Goal: Information Seeking & Learning: Learn about a topic

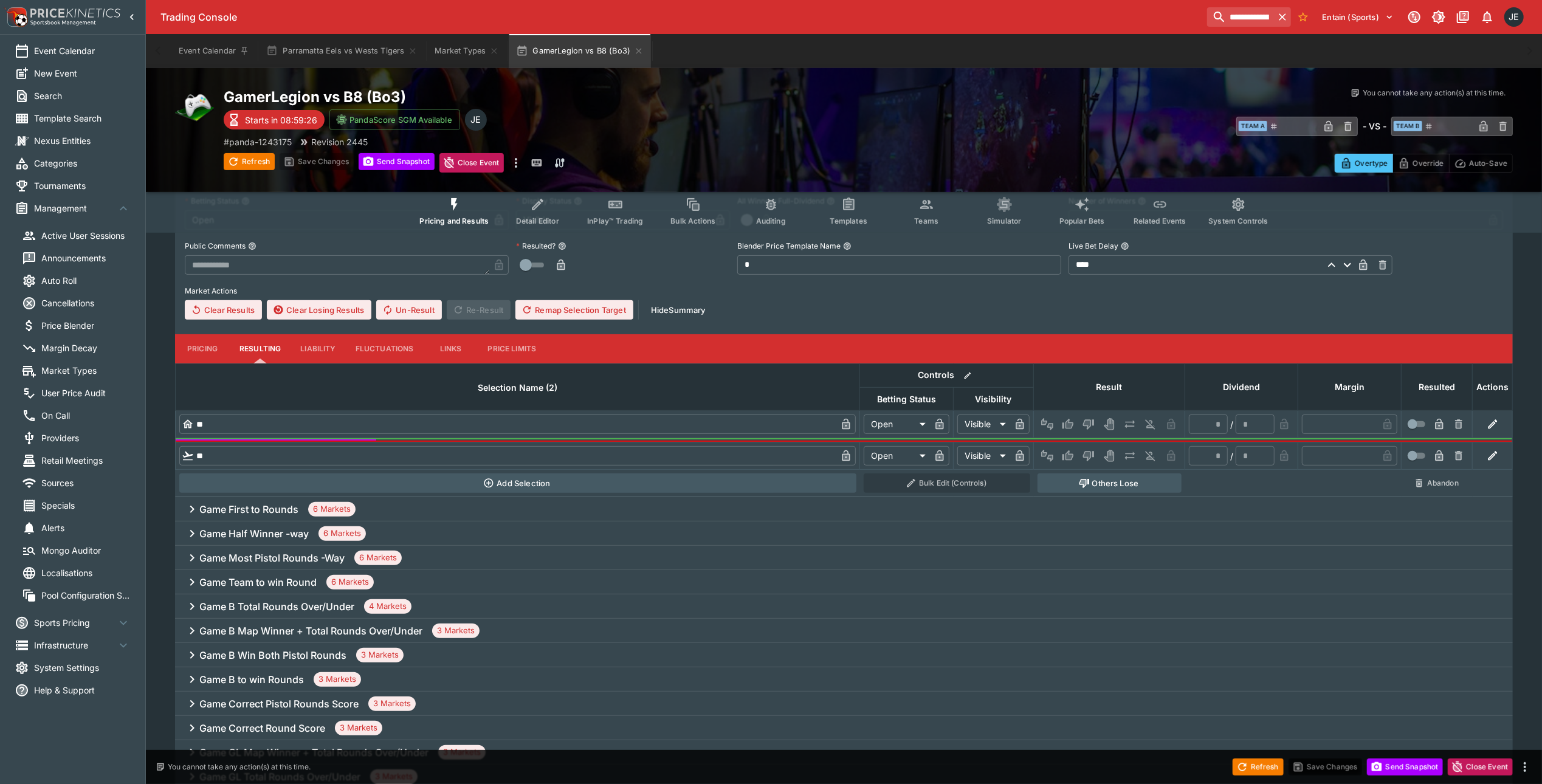
scroll to position [428, 0]
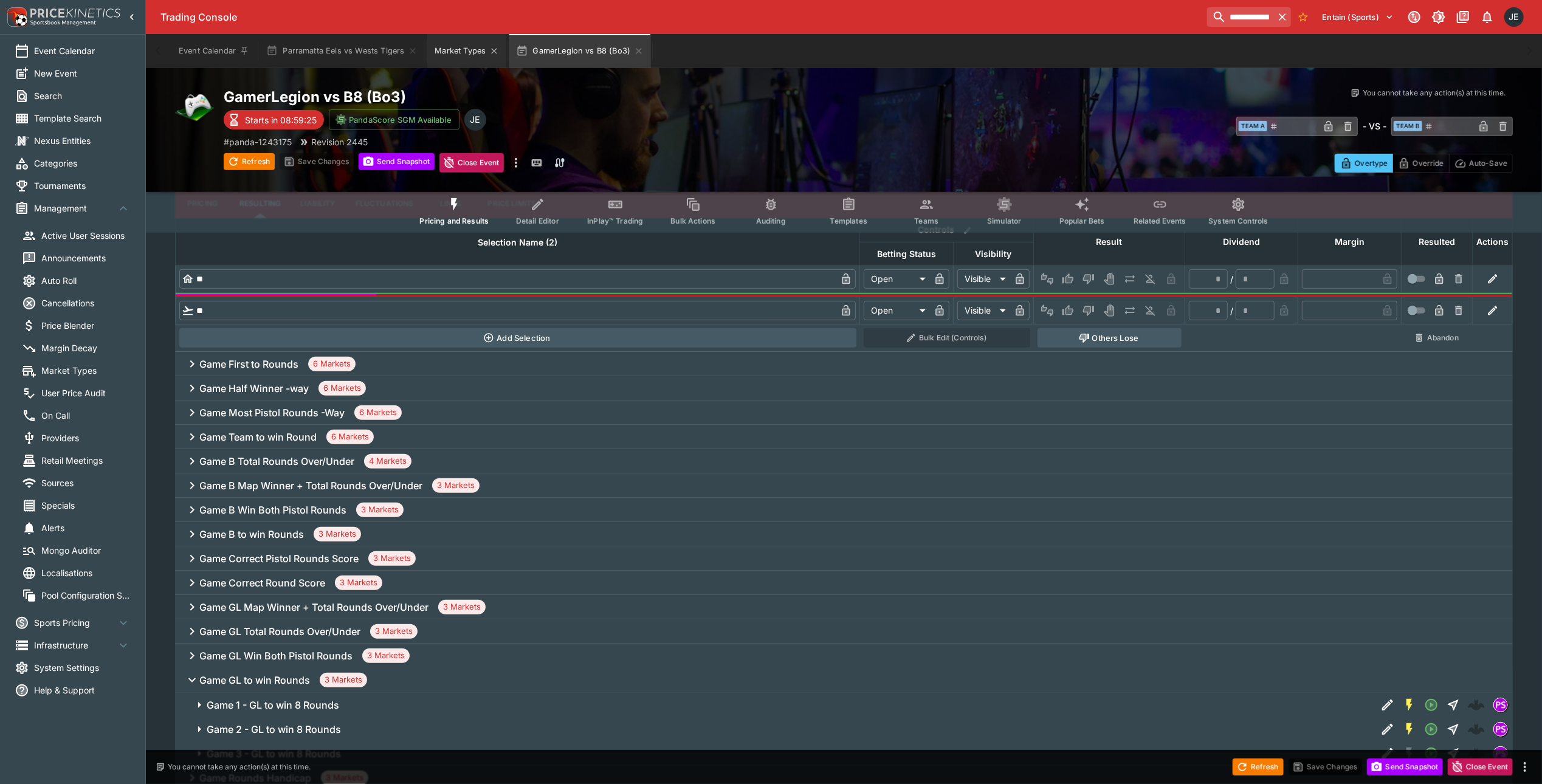
click at [446, 52] on button "Market Types" at bounding box center [467, 51] width 79 height 34
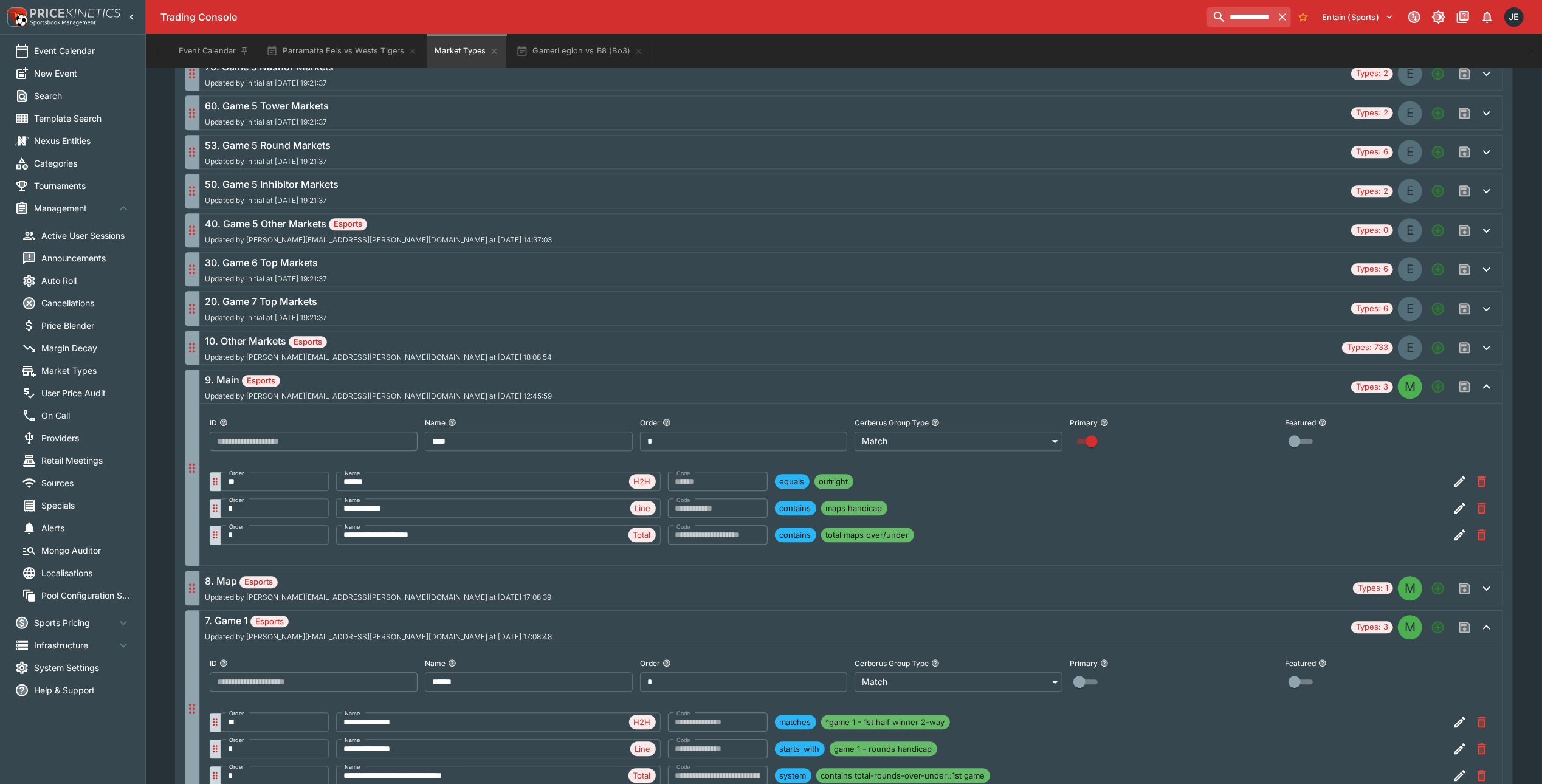
scroll to position [3021, 0]
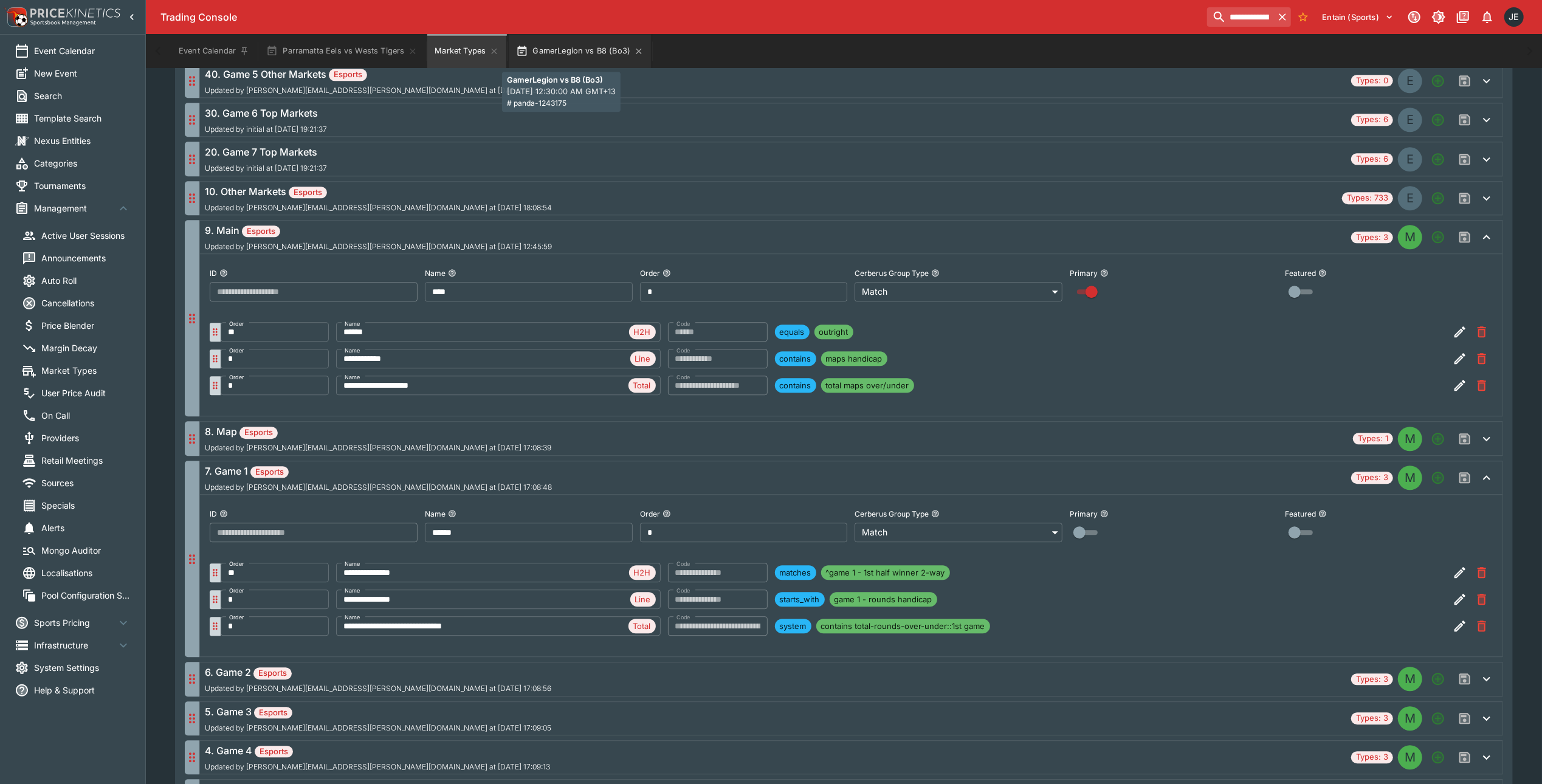
click at [550, 50] on button "GamerLegion vs B8 (Bo3)" at bounding box center [580, 51] width 142 height 34
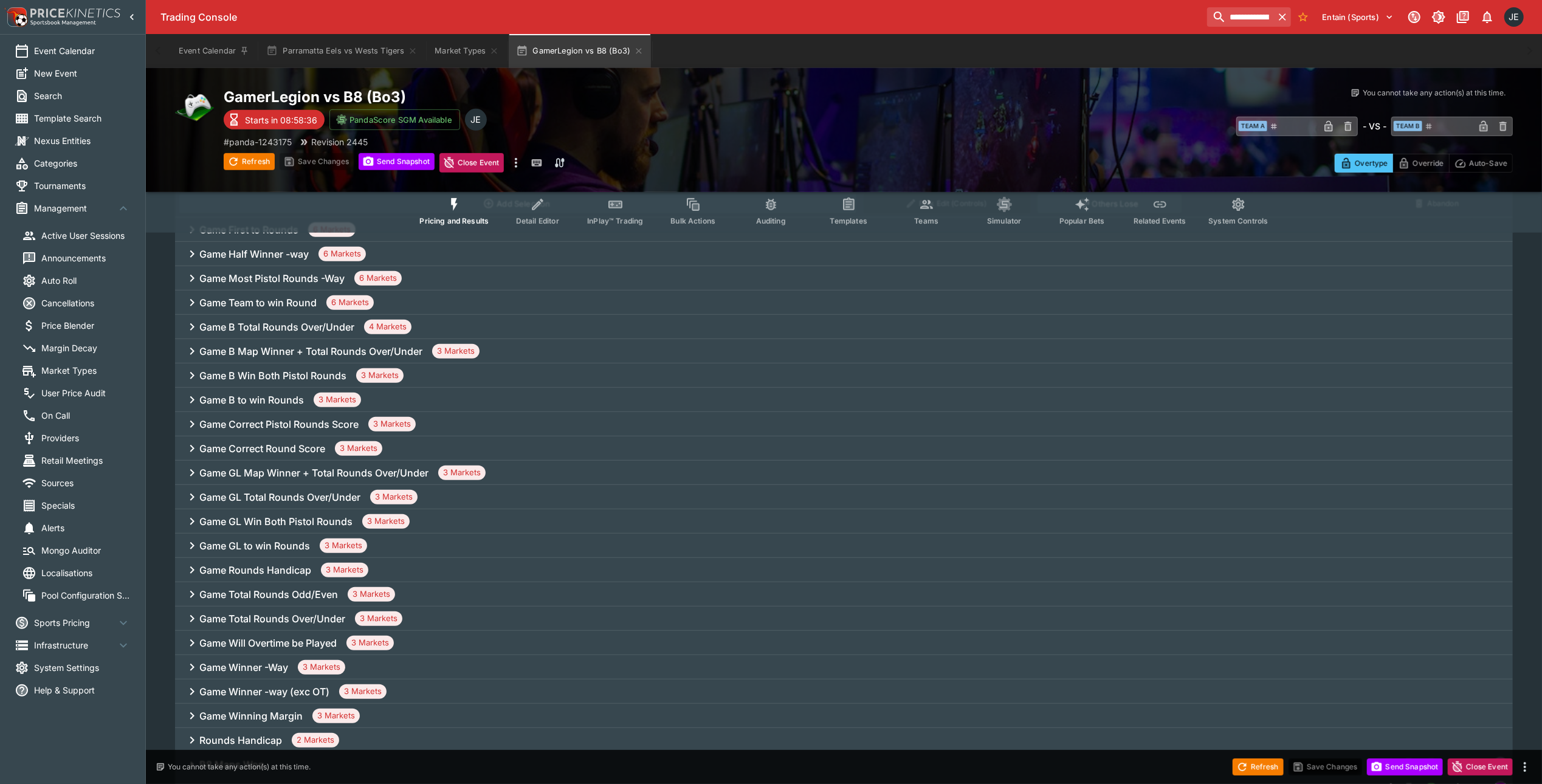
scroll to position [648, 0]
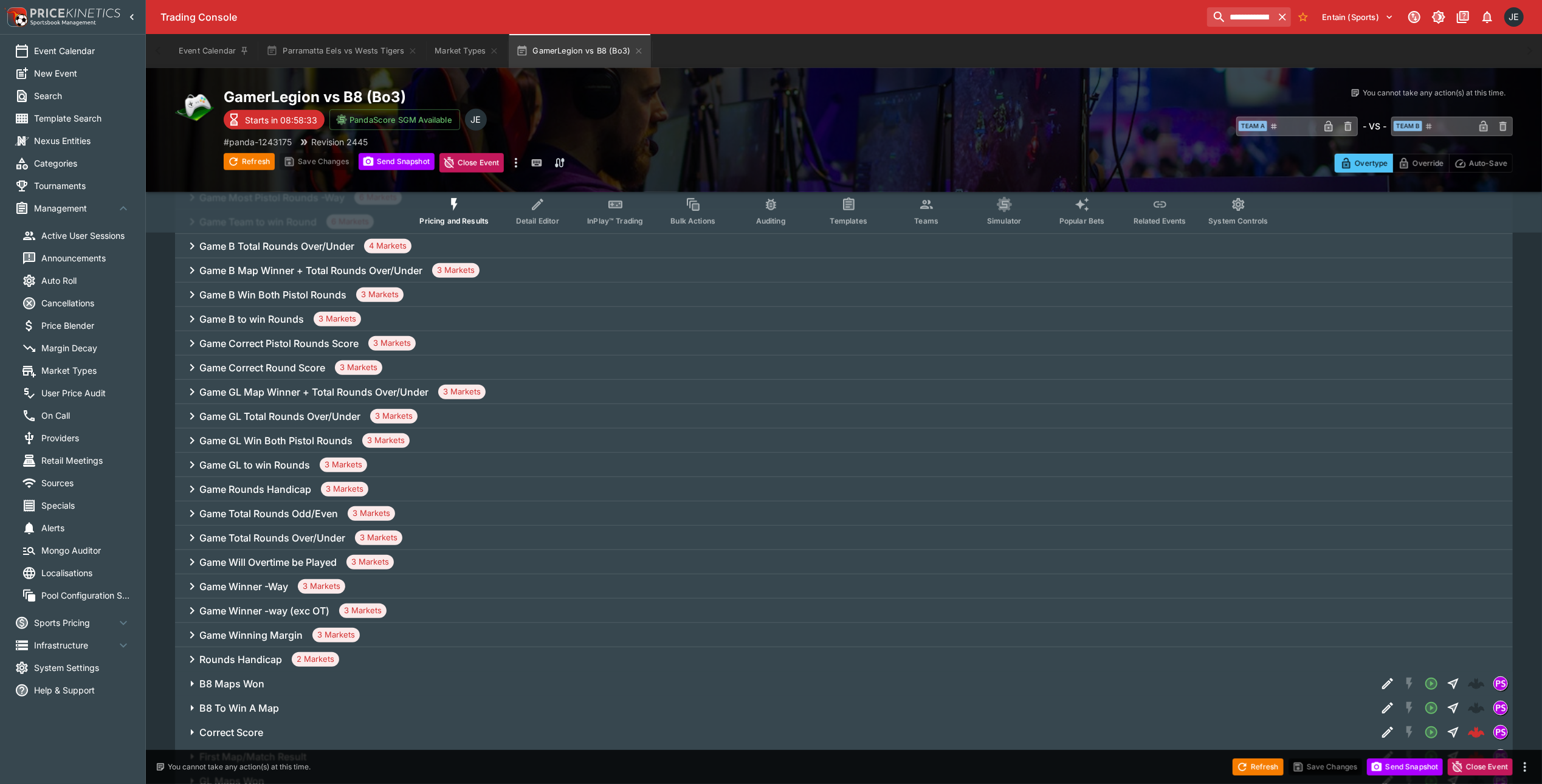
click at [276, 484] on h6 "Game Rounds Handicap" at bounding box center [255, 489] width 112 height 13
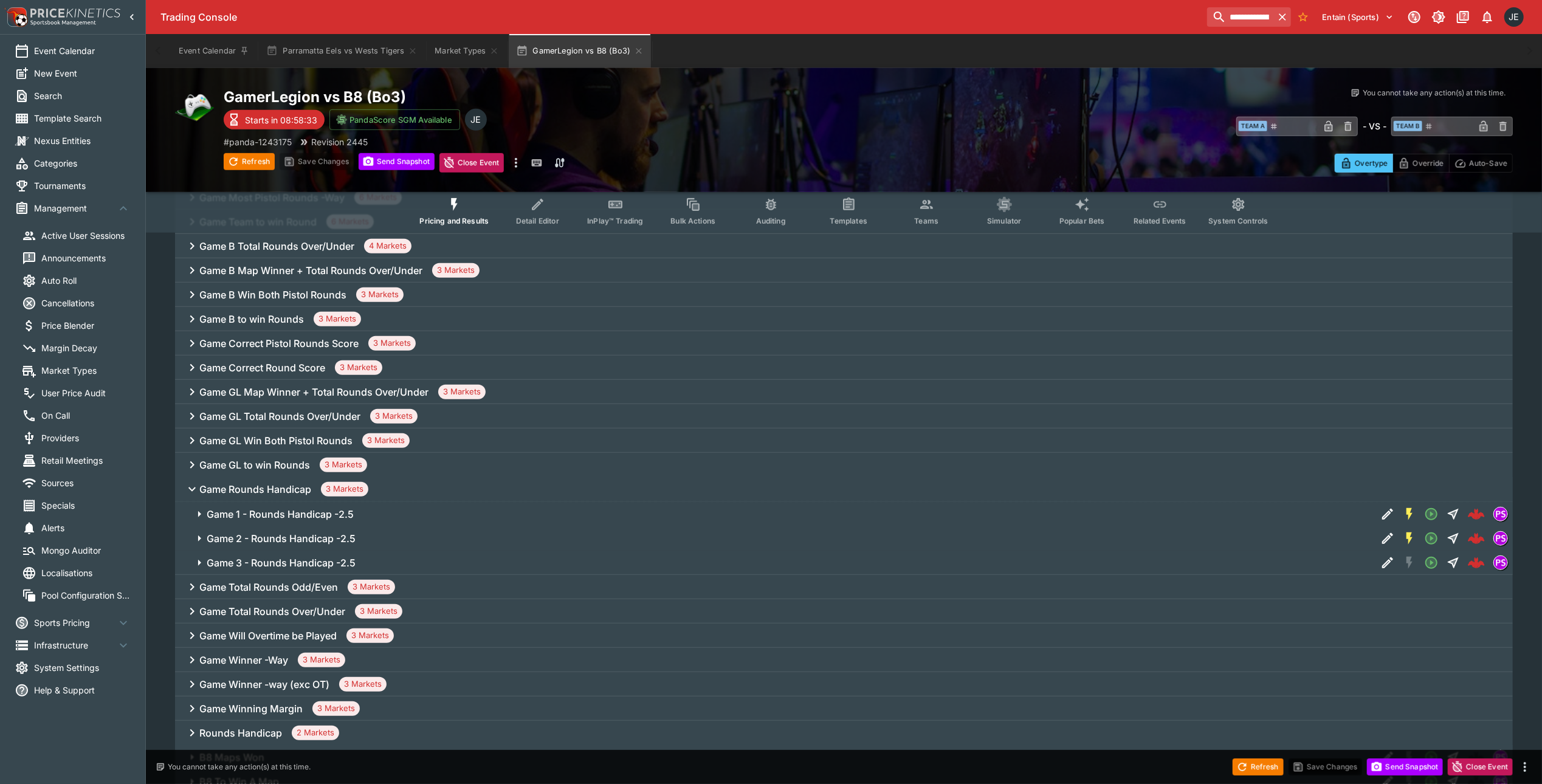
click at [274, 511] on h6 "Game 1 - Rounds Handicap -2.5" at bounding box center [280, 514] width 147 height 13
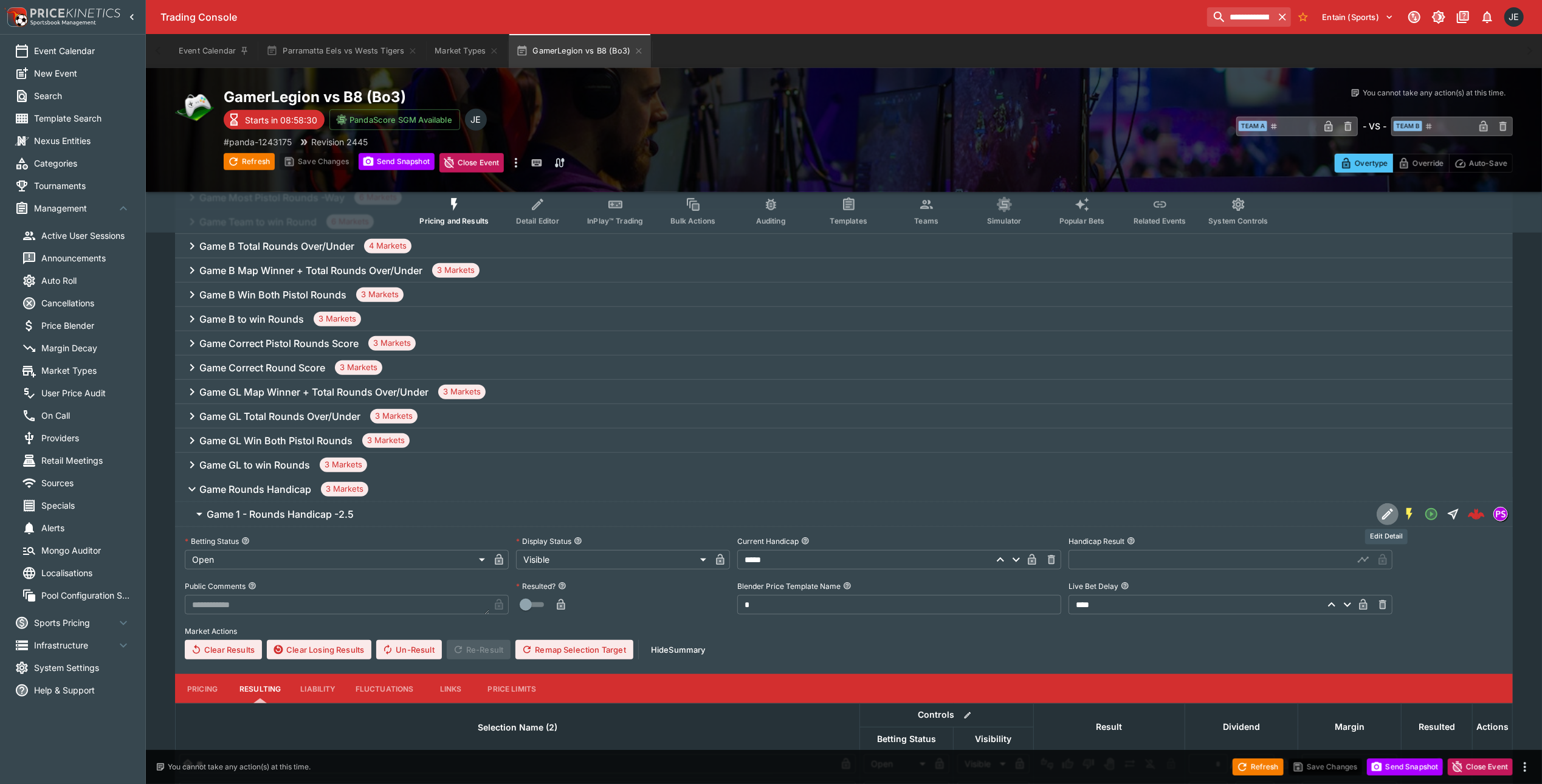
click at [1382, 518] on icon "Edit Detail" at bounding box center [1388, 514] width 11 height 11
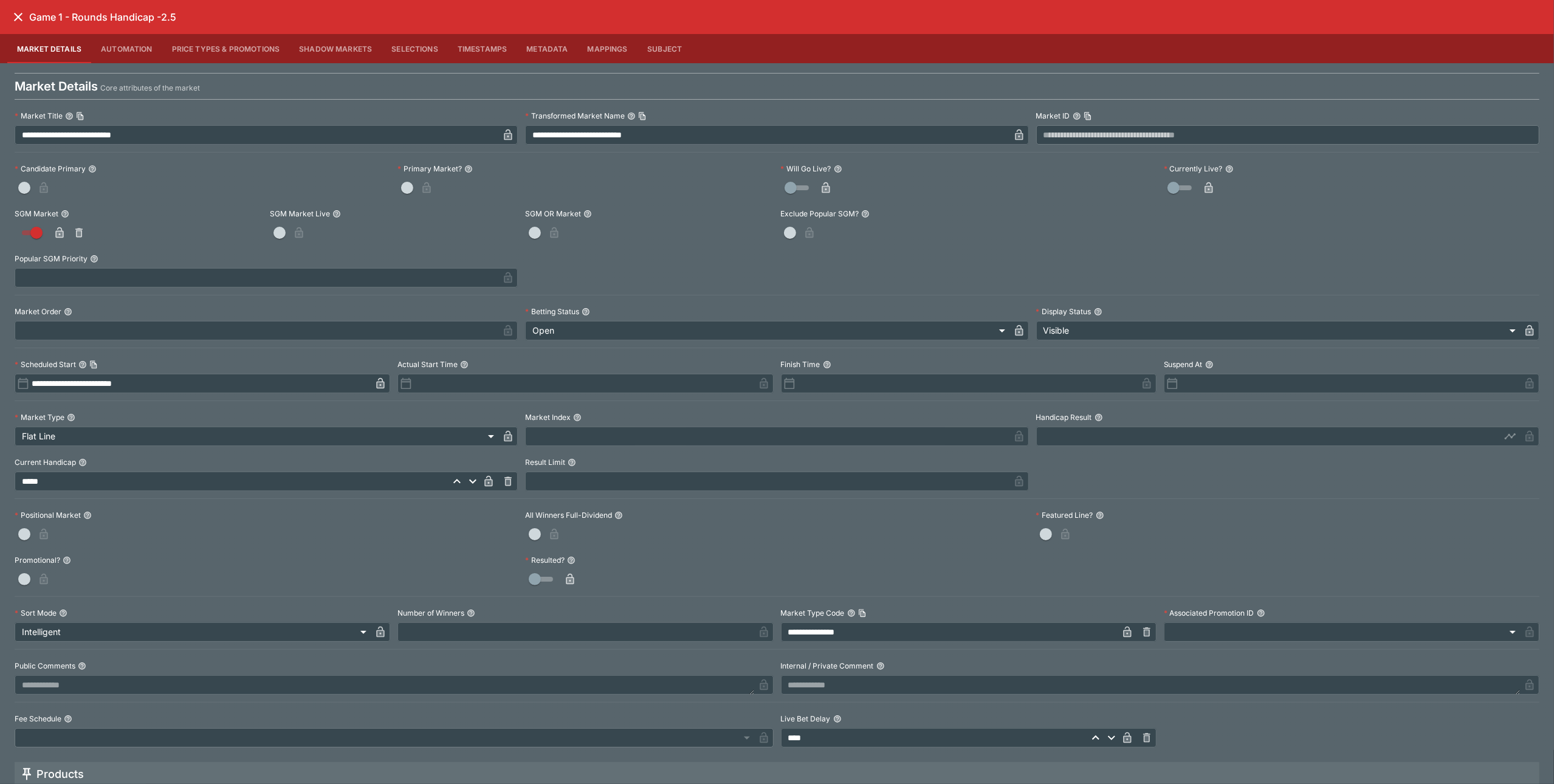
click at [18, 20] on icon "close" at bounding box center [18, 17] width 15 height 15
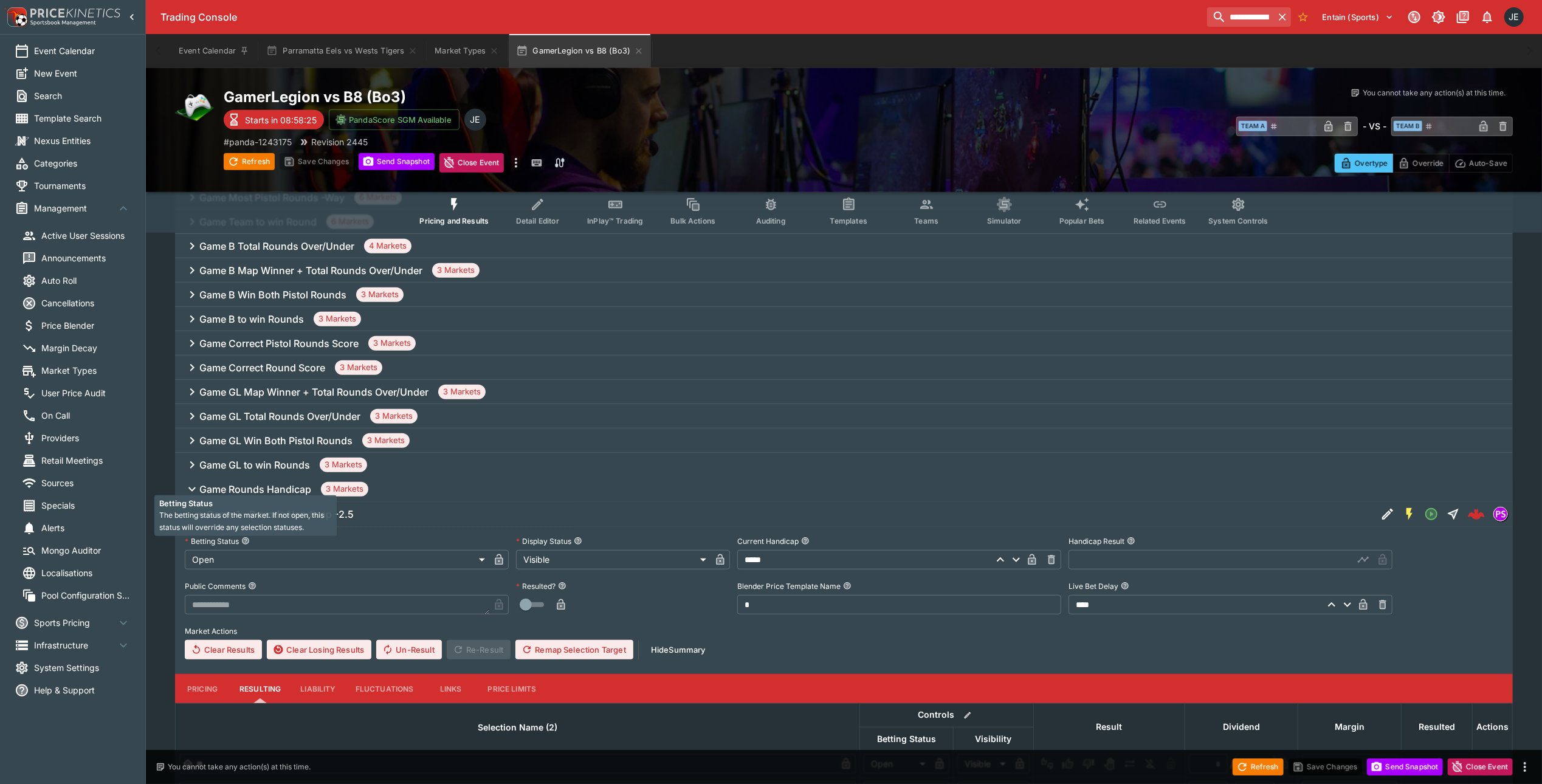
click at [268, 518] on span "The betting status of the market. If not open, this status will override any se…" at bounding box center [241, 521] width 165 height 21
click at [365, 513] on span "Game 1 - Rounds Handicap -2.5" at bounding box center [787, 514] width 1161 height 13
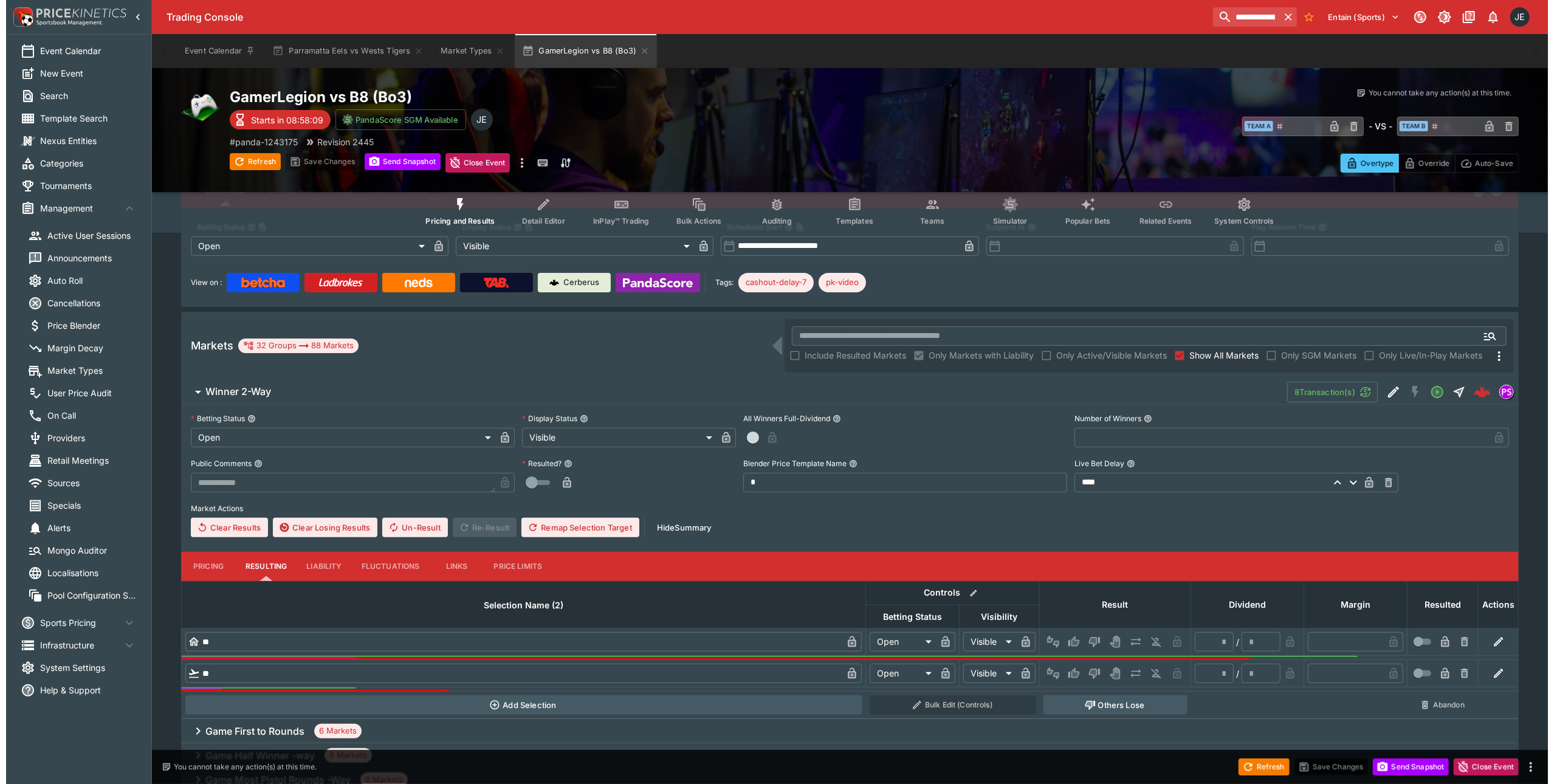
scroll to position [0, 0]
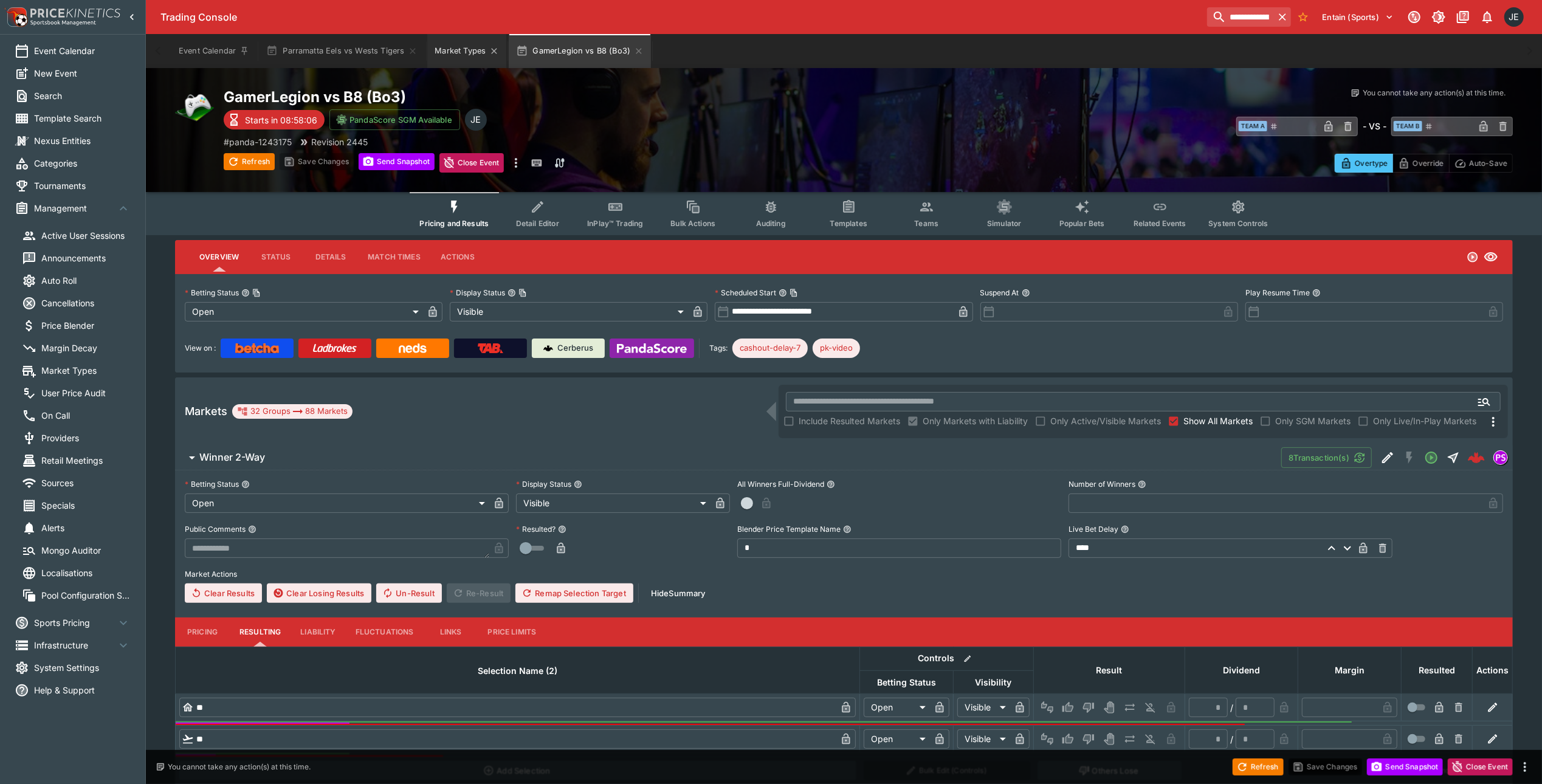
click at [463, 41] on button "Market Types" at bounding box center [467, 51] width 79 height 34
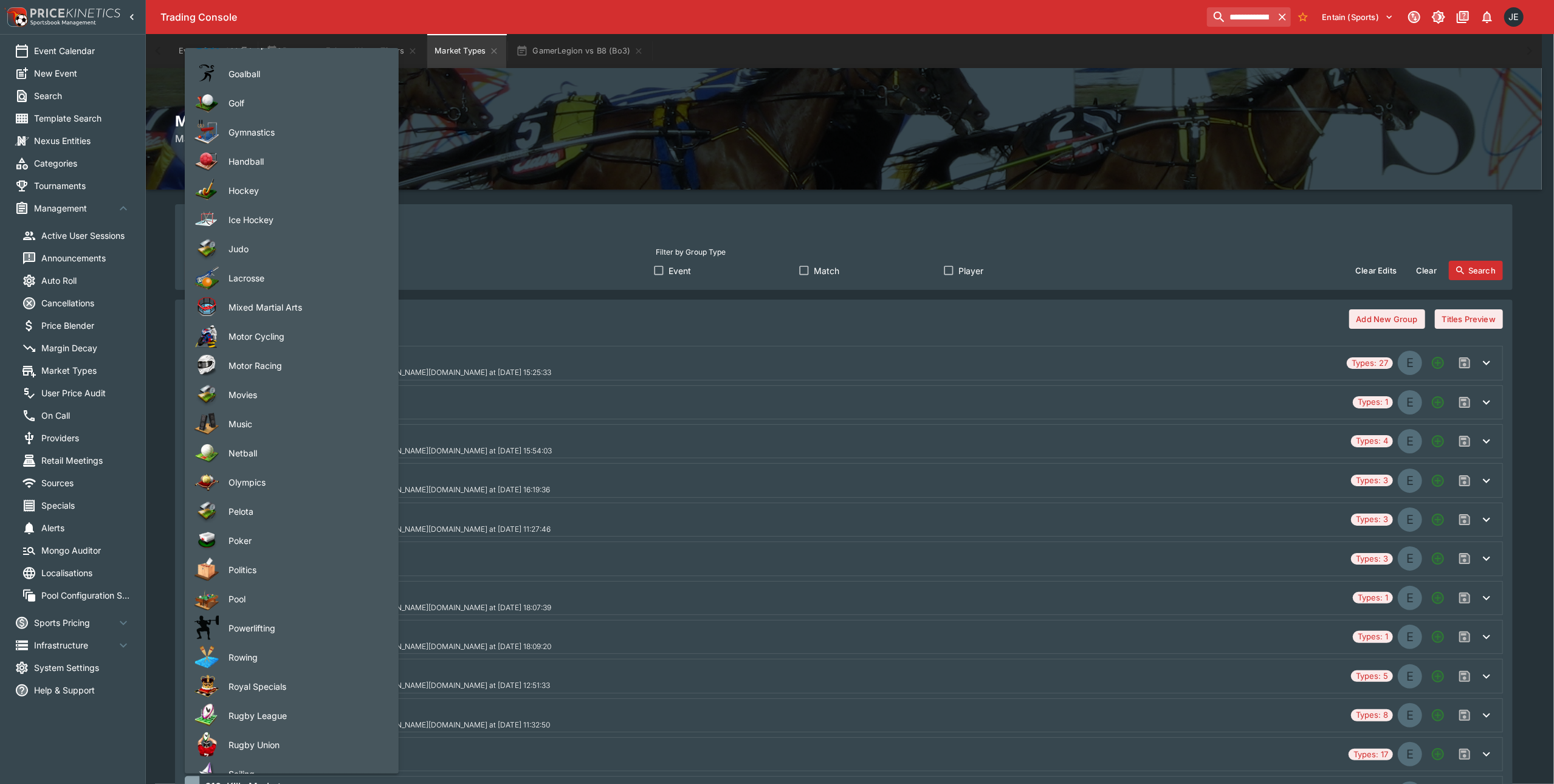
scroll to position [1254, 0]
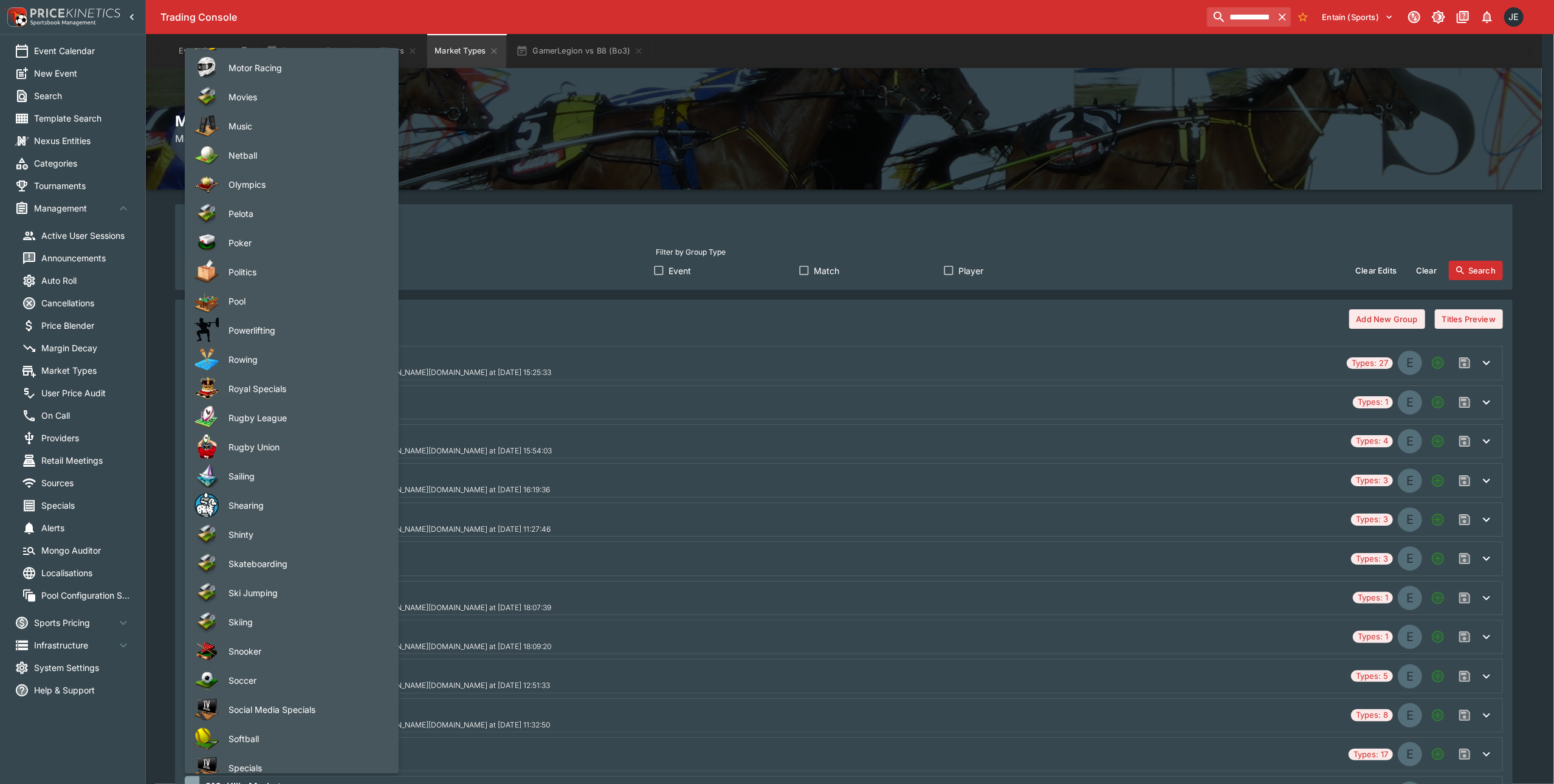
click at [281, 443] on span "Rugby Union" at bounding box center [304, 447] width 151 height 13
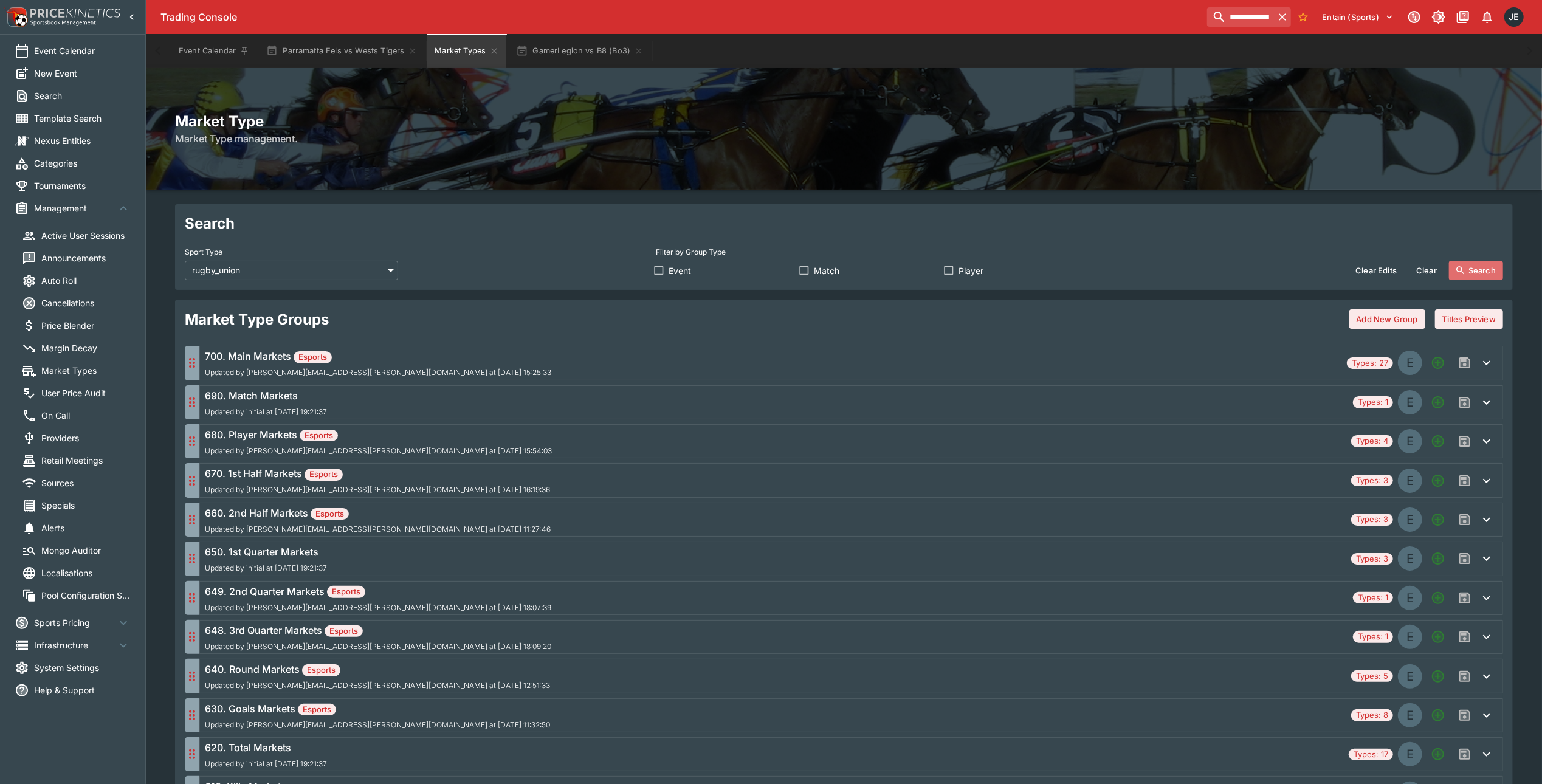
click at [1467, 266] on button "Search" at bounding box center [1476, 270] width 54 height 19
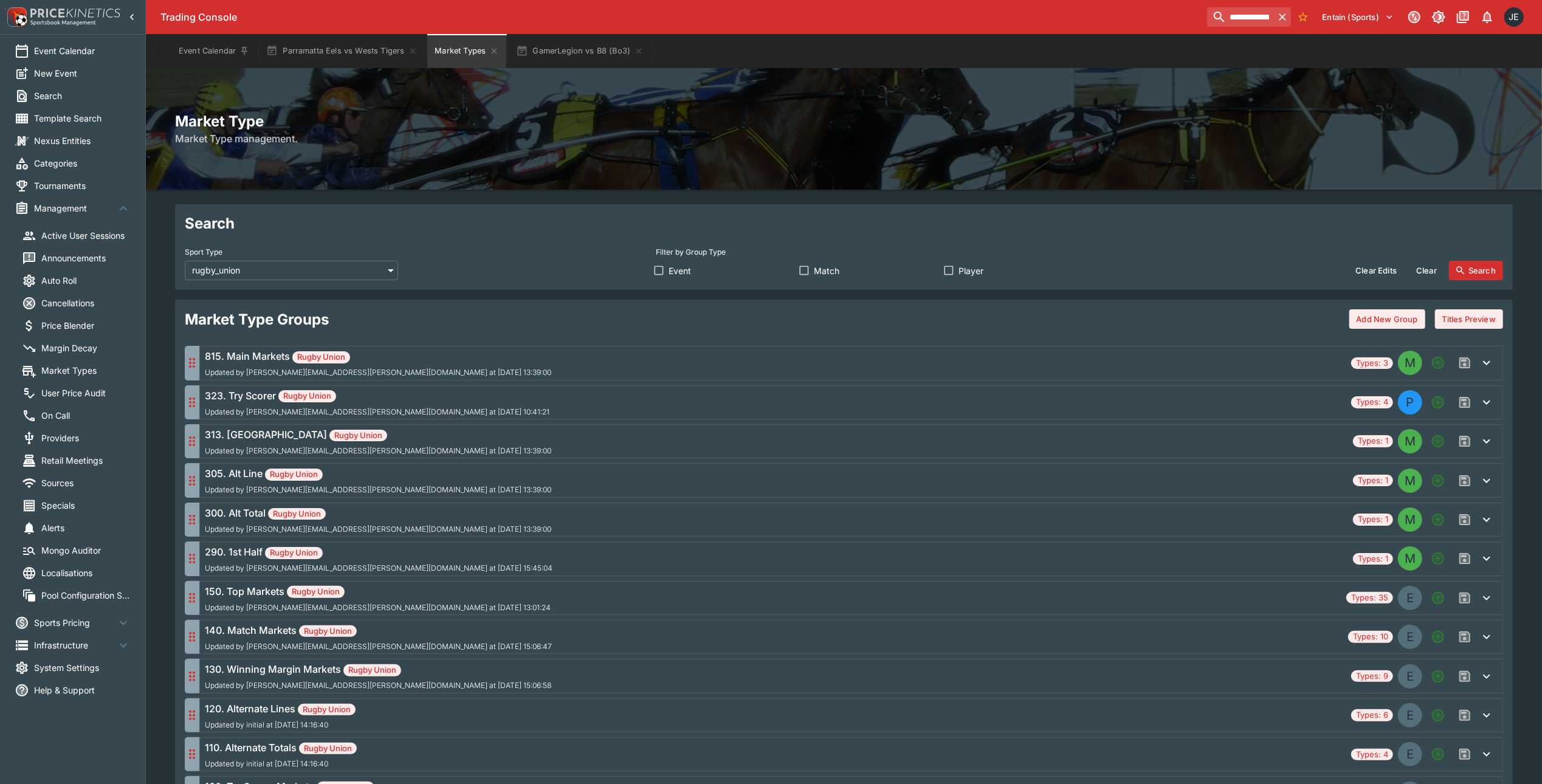
click at [244, 404] on div "323. Try Scorer Rugby Union Updated by [PERSON_NAME][EMAIL_ADDRESS][PERSON_NAME…" at bounding box center [377, 402] width 345 height 28
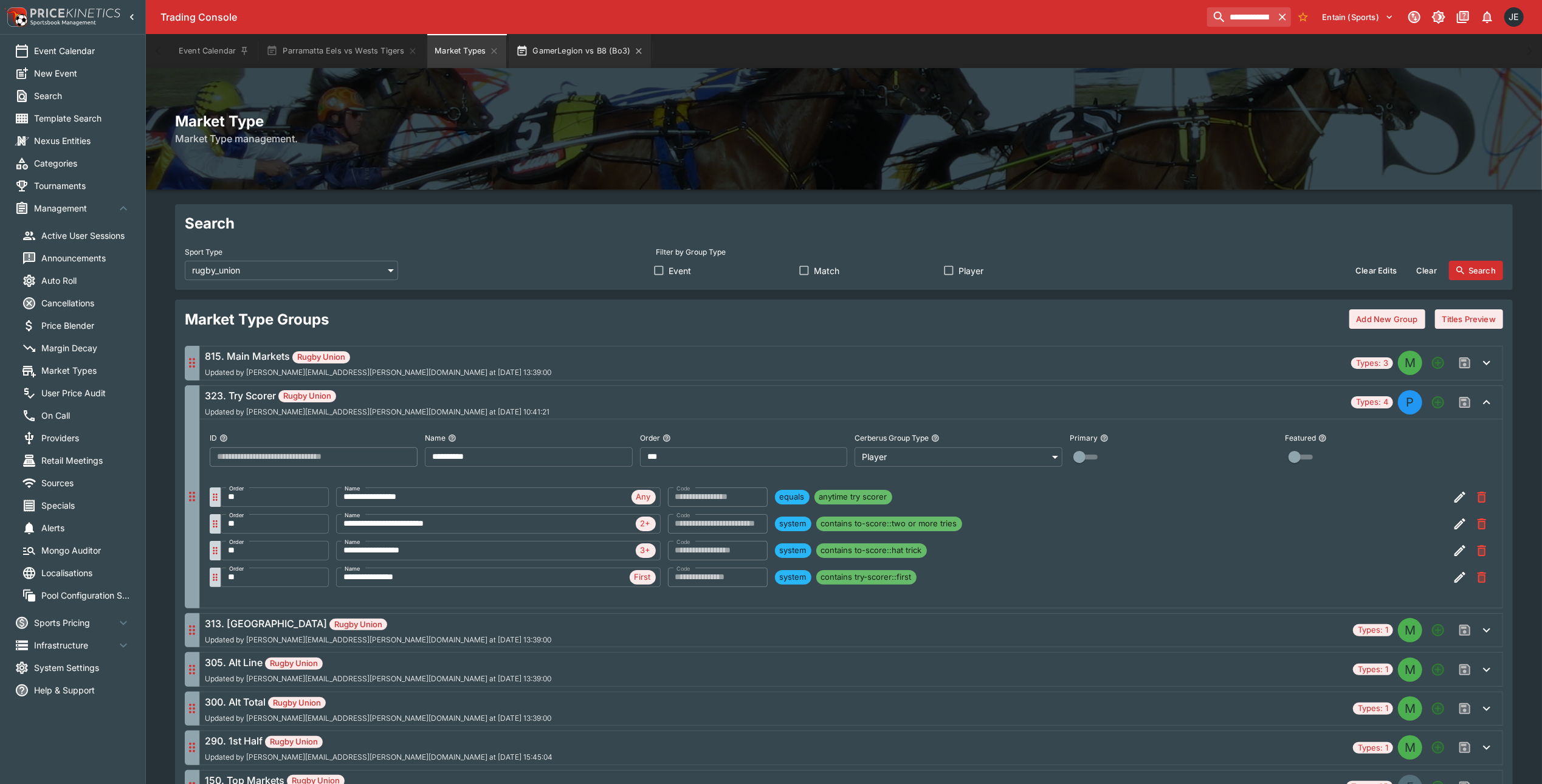
click at [558, 47] on button "GamerLegion vs B8 (Bo3)" at bounding box center [580, 51] width 142 height 34
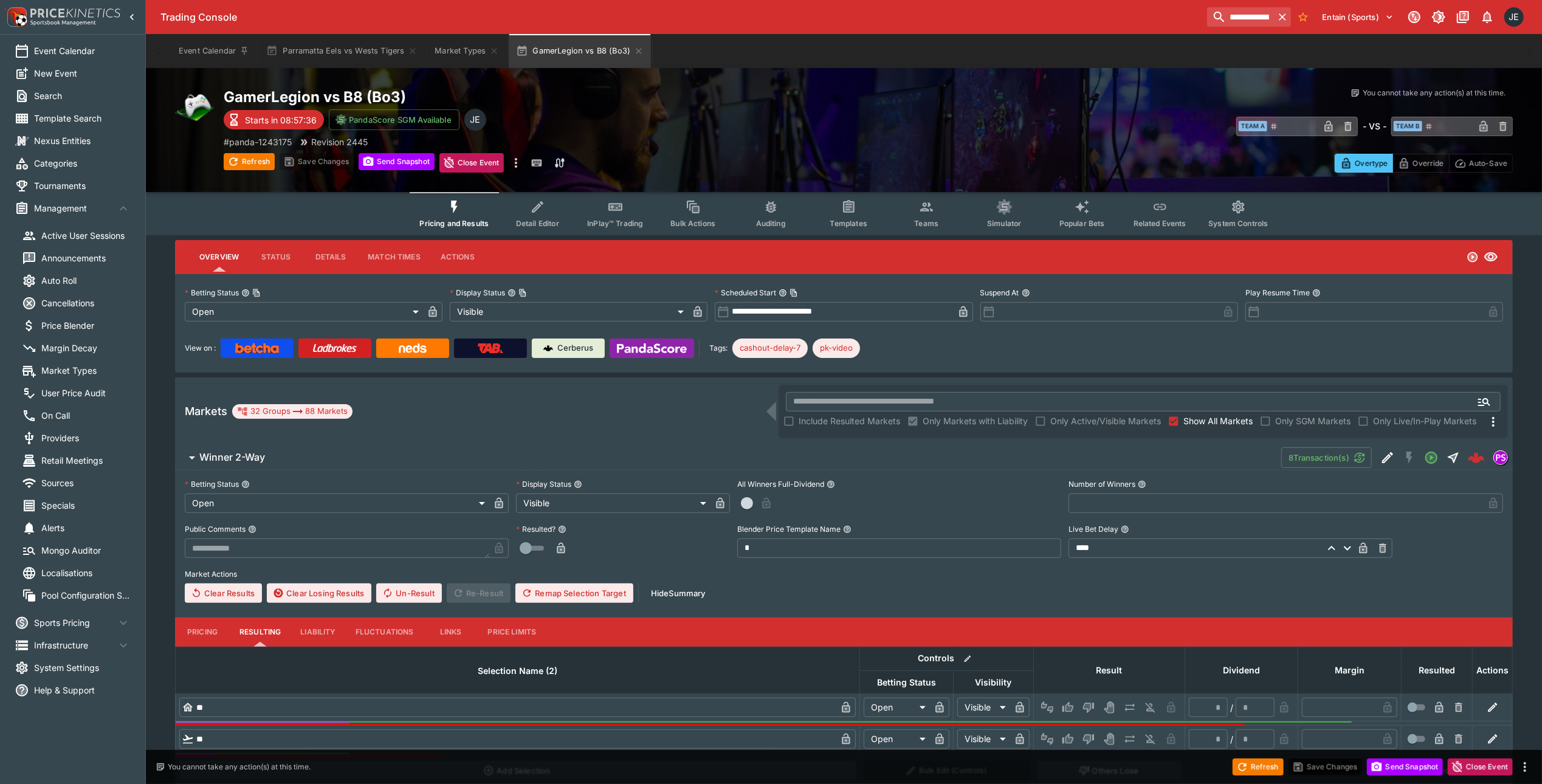
click at [79, 368] on span "Market Types" at bounding box center [86, 370] width 89 height 13
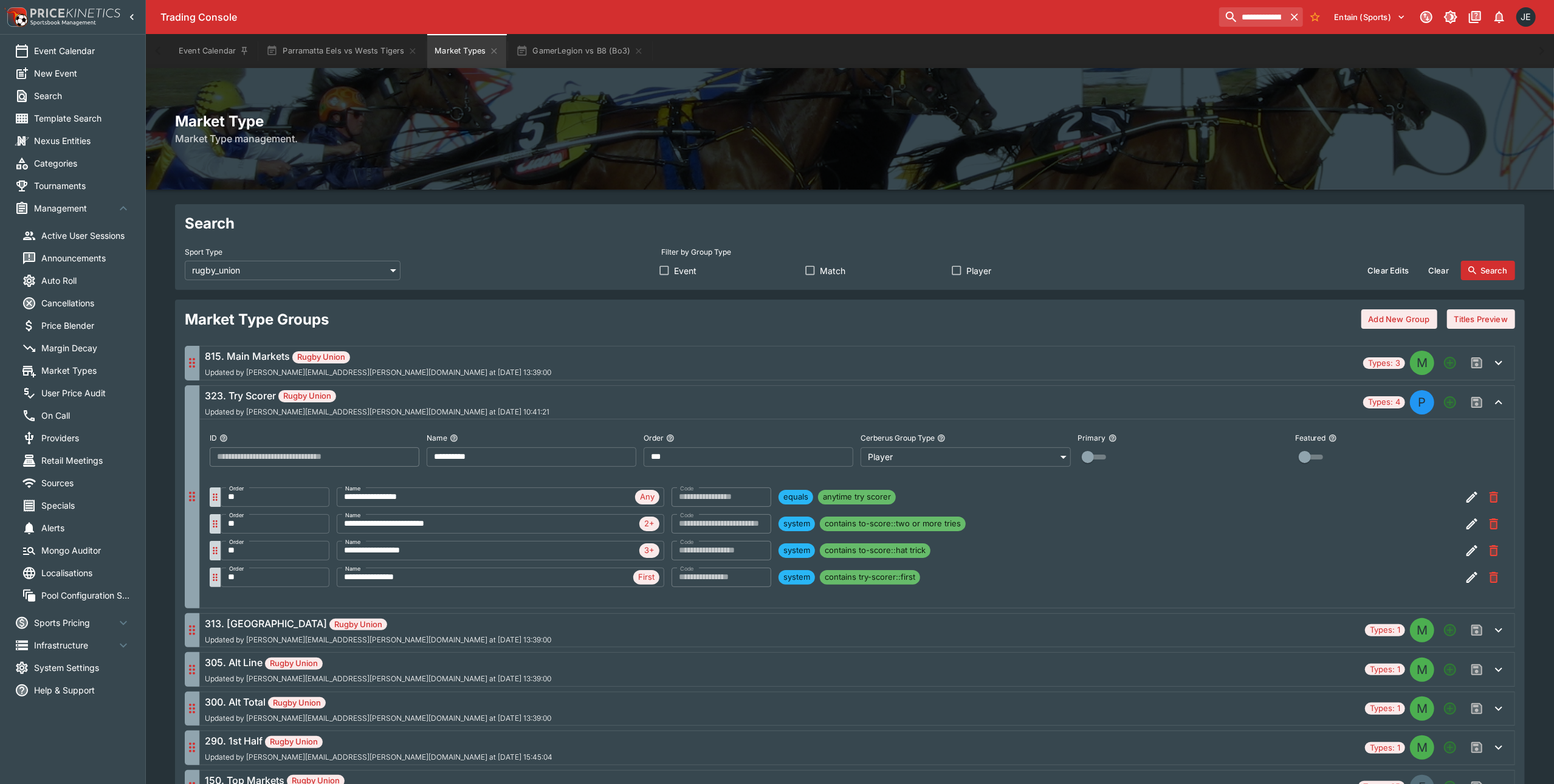
click at [340, 264] on body "**********" at bounding box center [777, 716] width 1554 height 1432
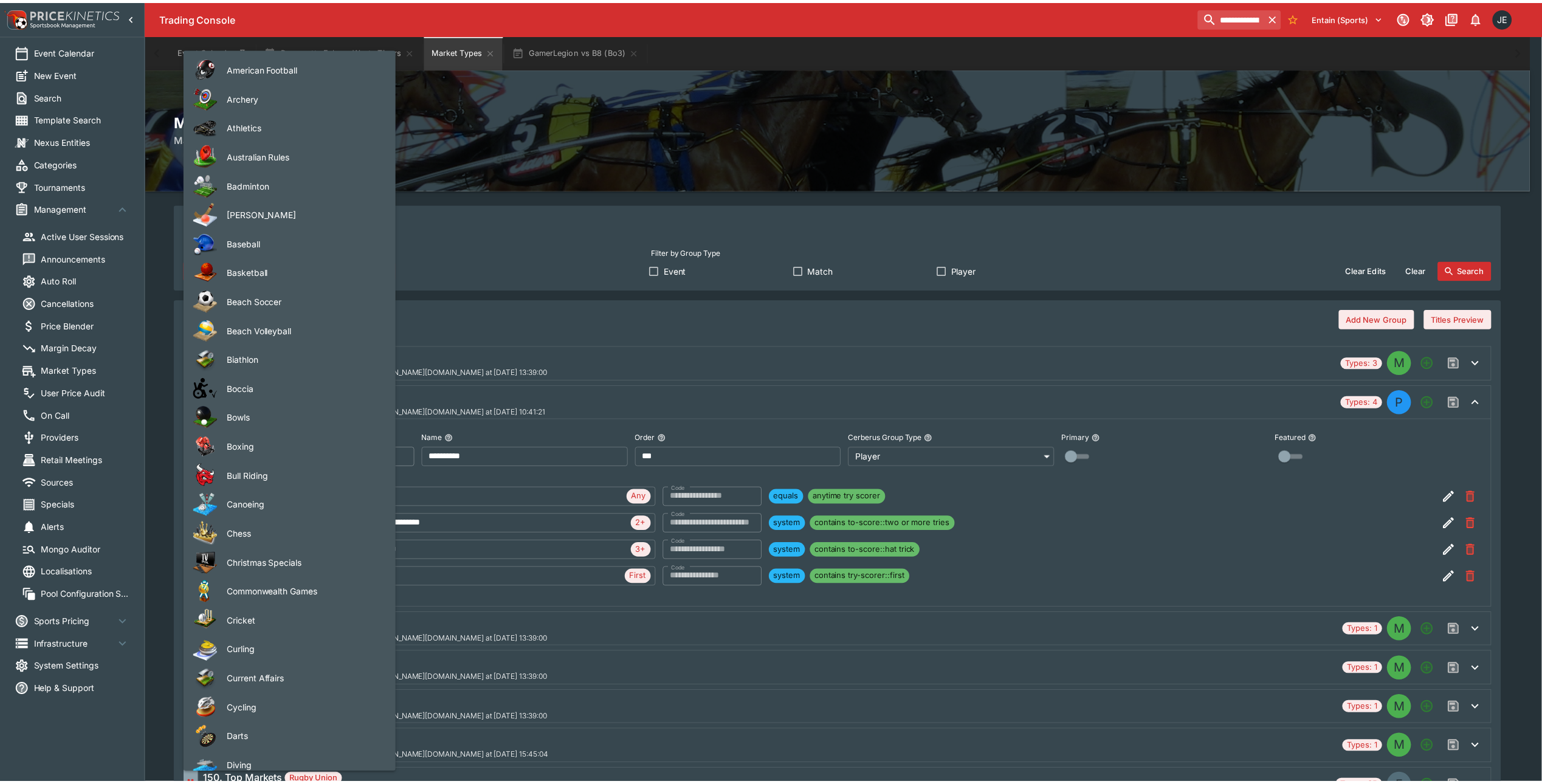
scroll to position [1290, 0]
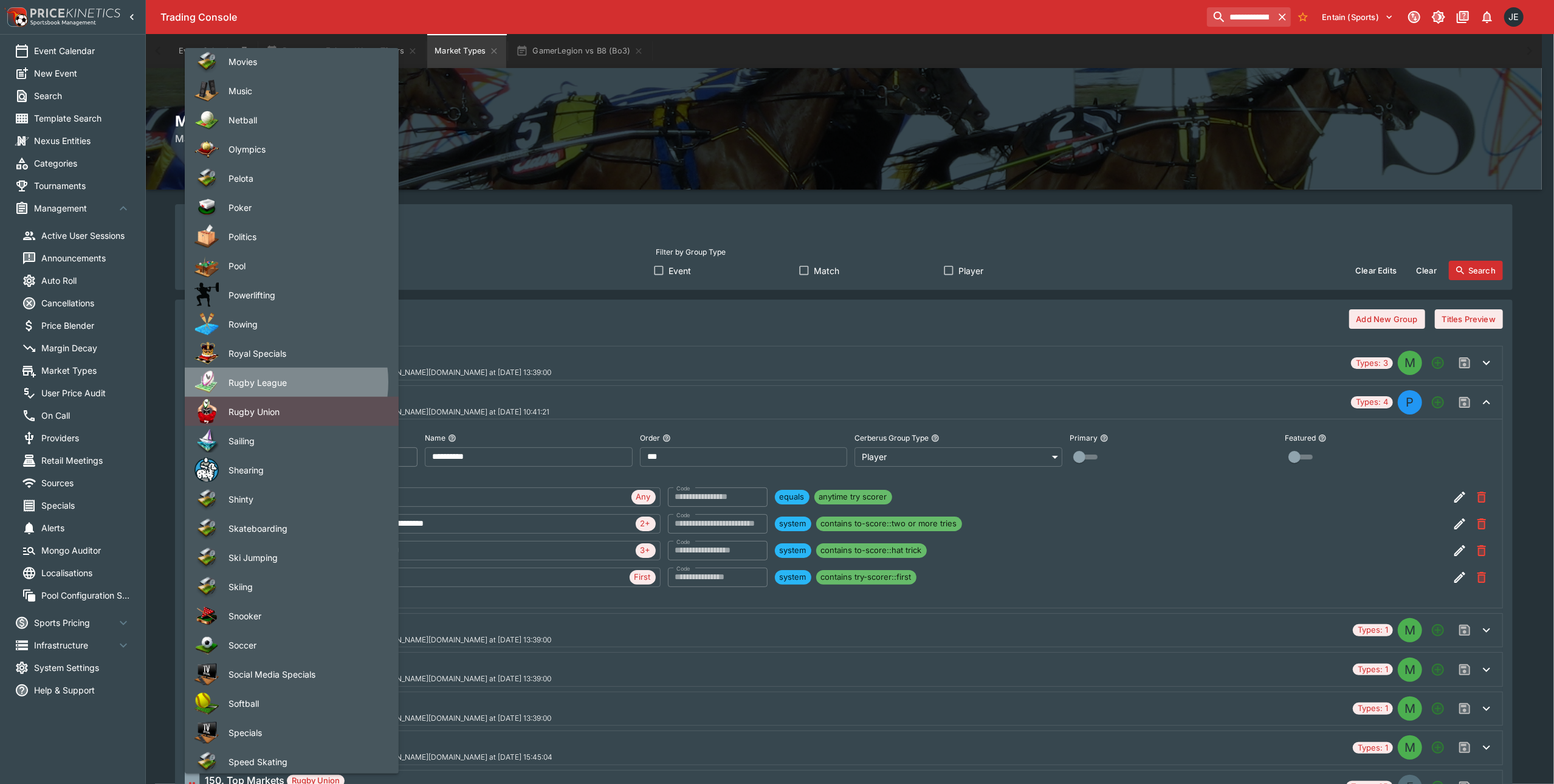
click at [272, 382] on span "Rugby League" at bounding box center [304, 382] width 151 height 13
type input "**********"
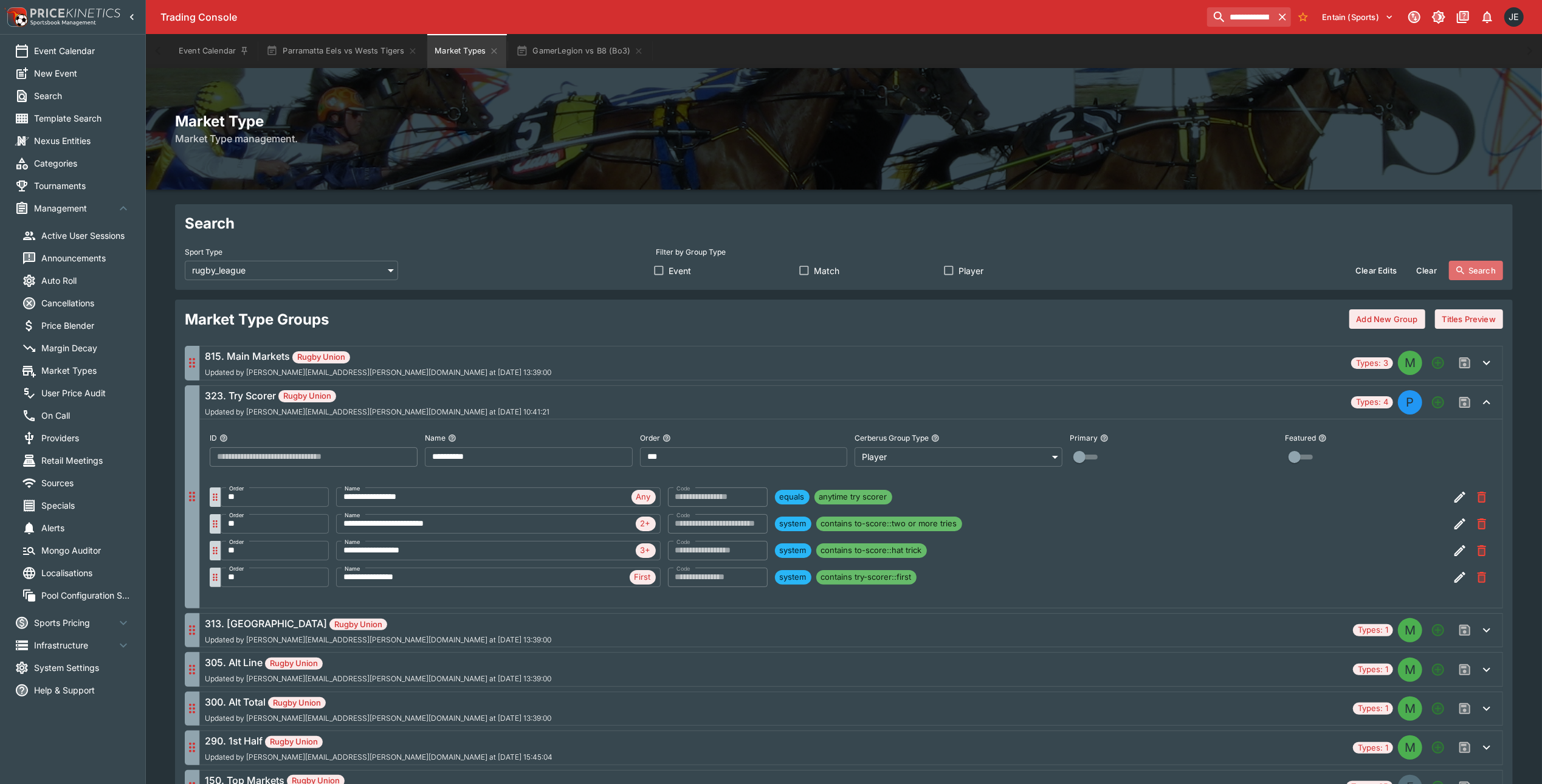
click at [1479, 270] on button "Search" at bounding box center [1476, 270] width 54 height 19
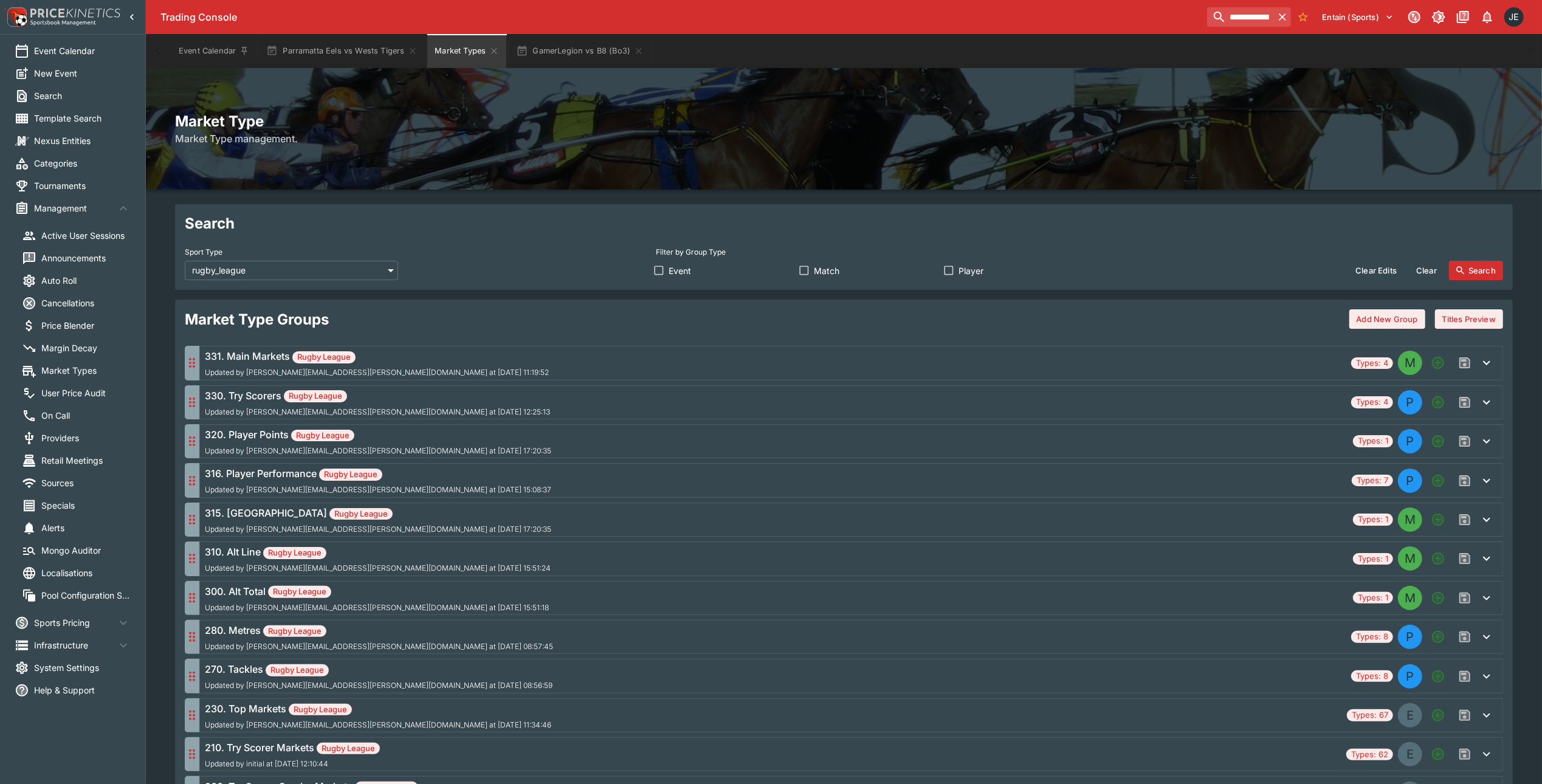
click at [405, 409] on span "Updated by [PERSON_NAME][EMAIL_ADDRESS][PERSON_NAME][DOMAIN_NAME] at [DATE] 12:…" at bounding box center [378, 412] width 345 height 9
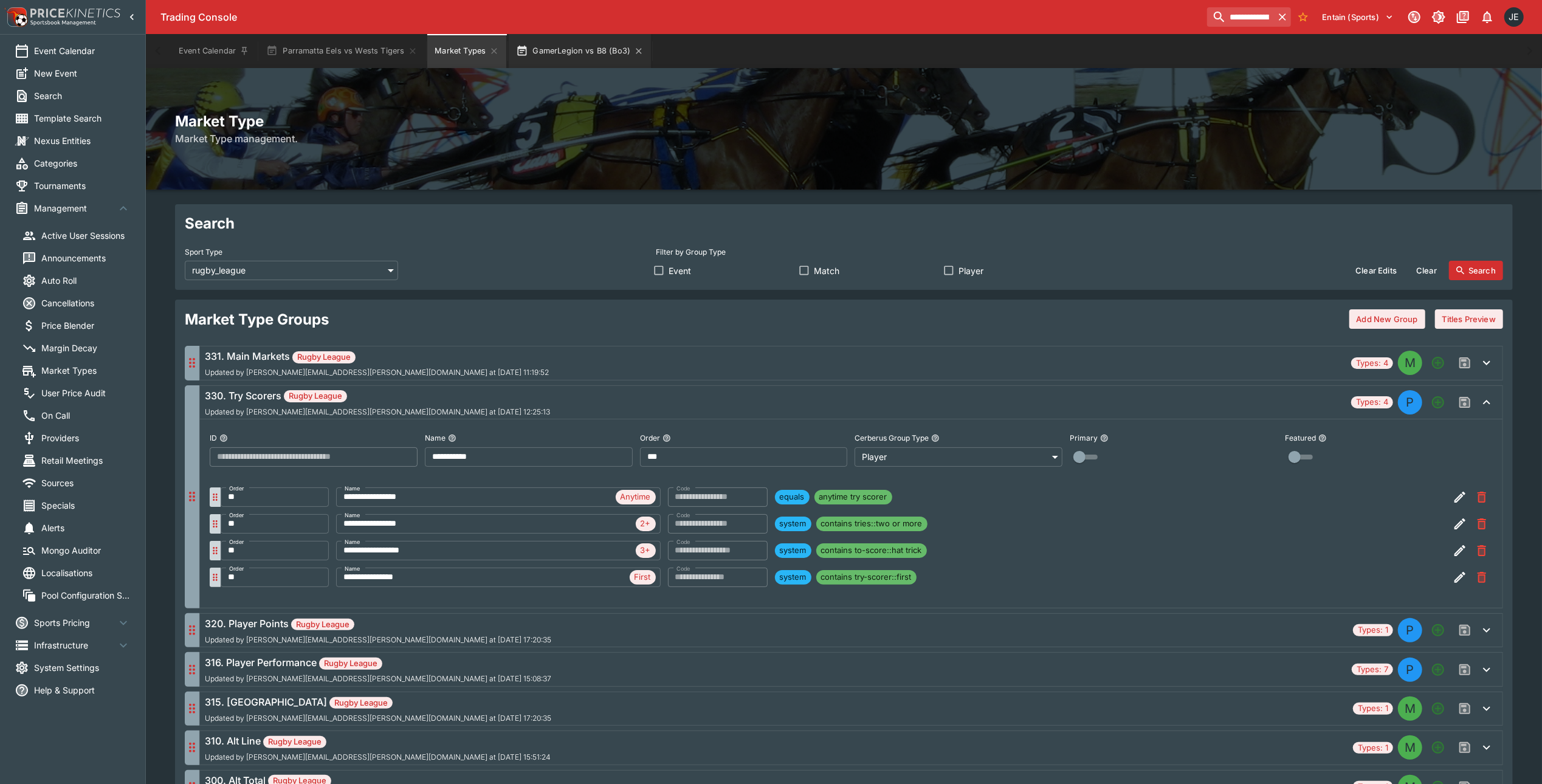
click at [560, 55] on button "GamerLegion vs B8 (Bo3)" at bounding box center [580, 51] width 142 height 34
